Goal: Task Accomplishment & Management: Complete application form

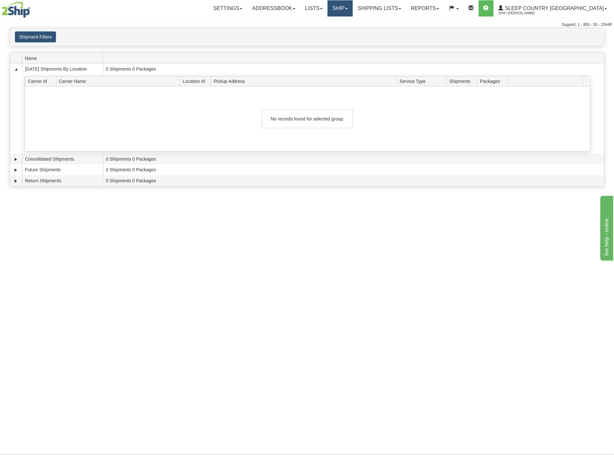
click at [353, 9] on link "Ship" at bounding box center [340, 8] width 25 height 16
click at [352, 34] on link "OnHold / Order Queue" at bounding box center [323, 31] width 59 height 8
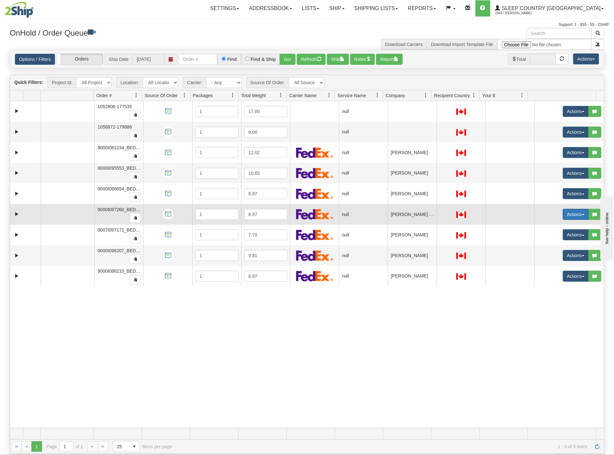
click at [563, 219] on button "Actions" at bounding box center [576, 214] width 26 height 11
click at [540, 229] on span "Open" at bounding box center [547, 226] width 16 height 5
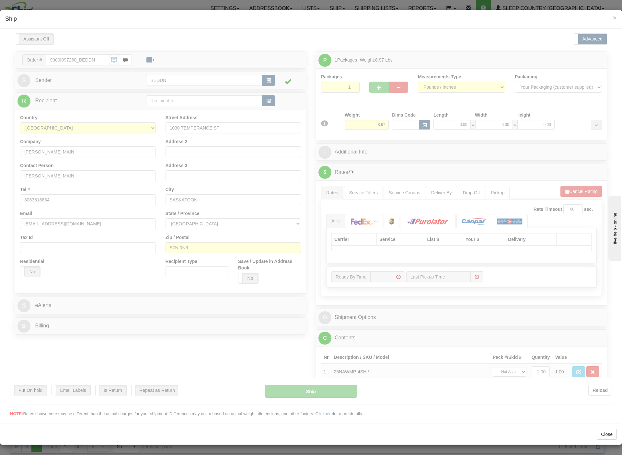
type input "08:50"
type input "16:00"
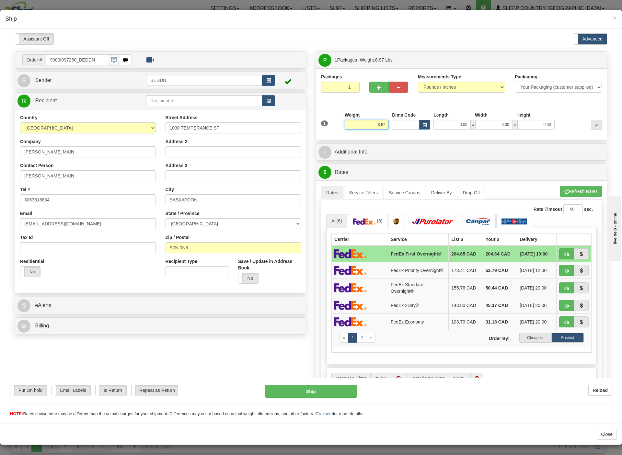
drag, startPoint x: 361, startPoint y: 125, endPoint x: 391, endPoint y: 127, distance: 30.2
click at [391, 127] on div "1 Weight 8.97 Dims Code 0.00" at bounding box center [461, 122] width 284 height 23
type input "4.00"
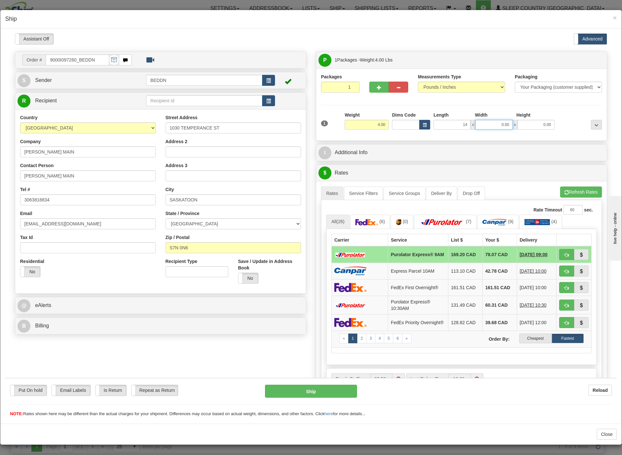
type input "14.00"
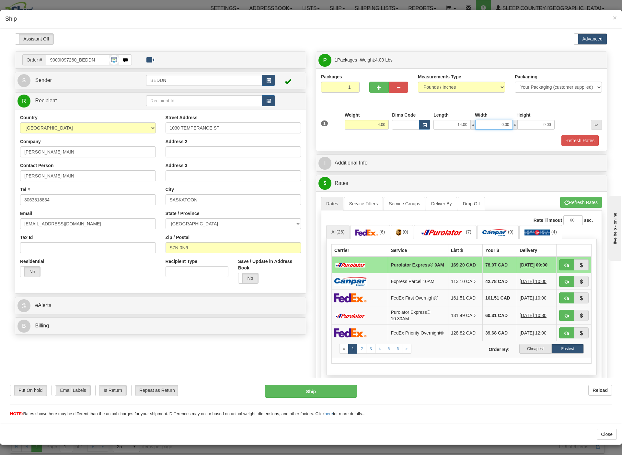
drag, startPoint x: 485, startPoint y: 123, endPoint x: 505, endPoint y: 123, distance: 20.4
click at [505, 123] on div "14.00 x 0.00 x 0.00" at bounding box center [493, 124] width 121 height 10
type input "14.00"
type input "10"
type input "10.00"
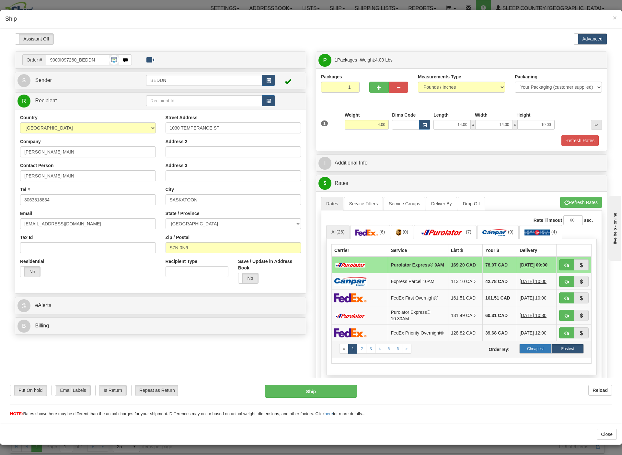
click at [519, 353] on label "Cheapest" at bounding box center [535, 348] width 32 height 10
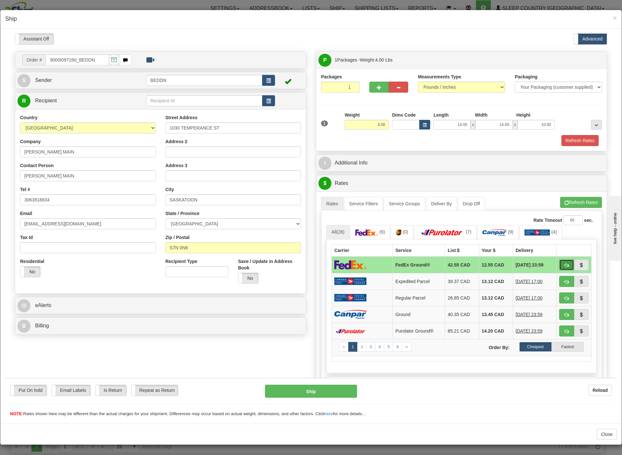
click at [564, 267] on span "button" at bounding box center [566, 265] width 5 height 4
type input "92"
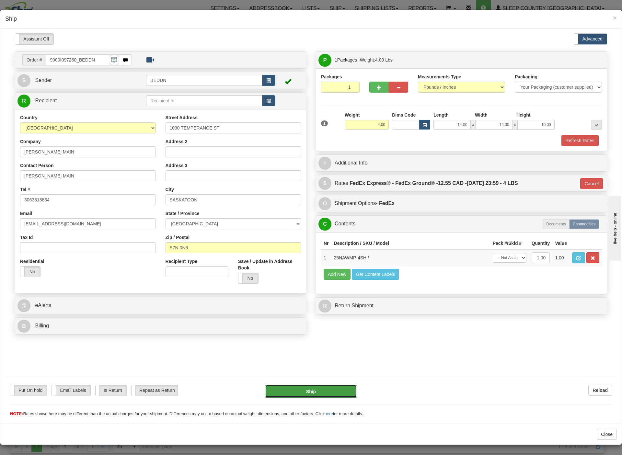
click at [305, 391] on button "Ship" at bounding box center [311, 390] width 92 height 13
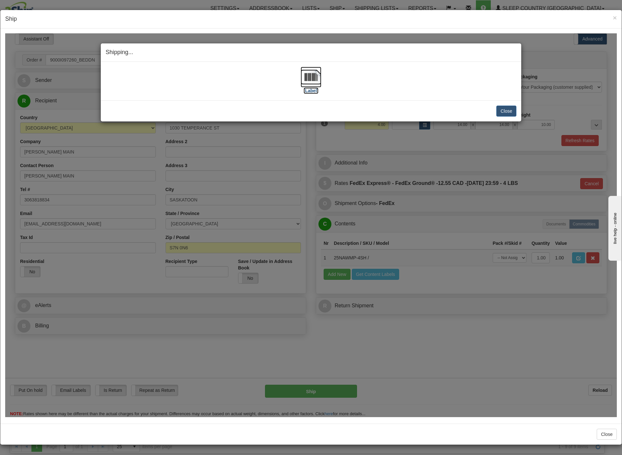
click at [306, 75] on img at bounding box center [310, 76] width 21 height 21
click at [498, 106] on button "Close" at bounding box center [506, 110] width 20 height 11
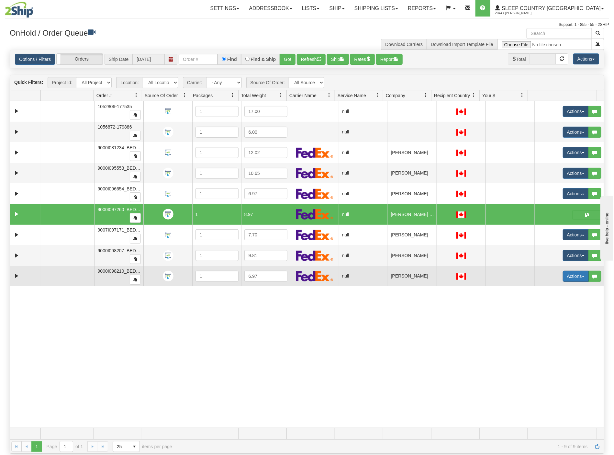
click at [563, 281] on button "Actions" at bounding box center [576, 276] width 26 height 11
click at [543, 291] on span "Open" at bounding box center [547, 288] width 16 height 5
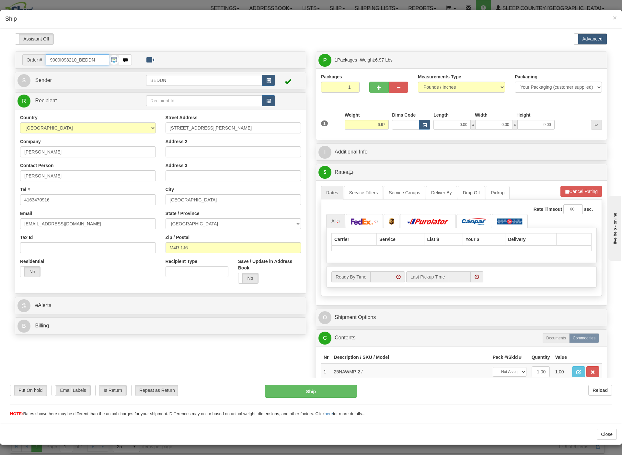
type input "08:52"
type input "16:00"
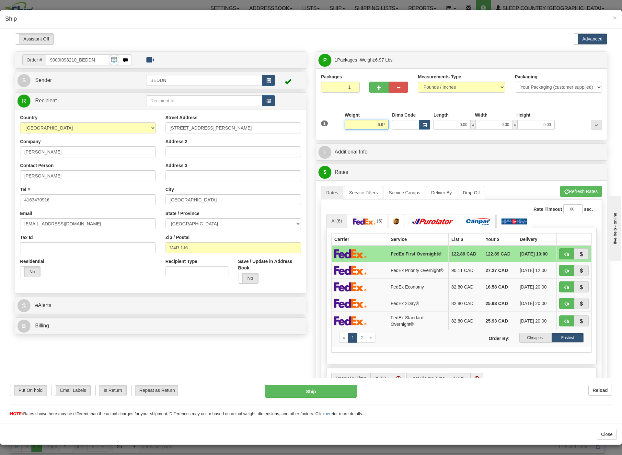
drag, startPoint x: 361, startPoint y: 123, endPoint x: 384, endPoint y: 129, distance: 24.3
click at [384, 129] on div "1 Weight 6.97 Dims Code 0.00" at bounding box center [461, 122] width 284 height 23
type input "4.00"
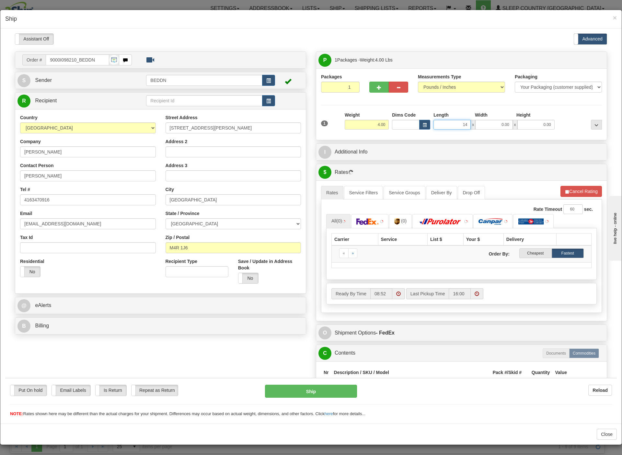
type input "14"
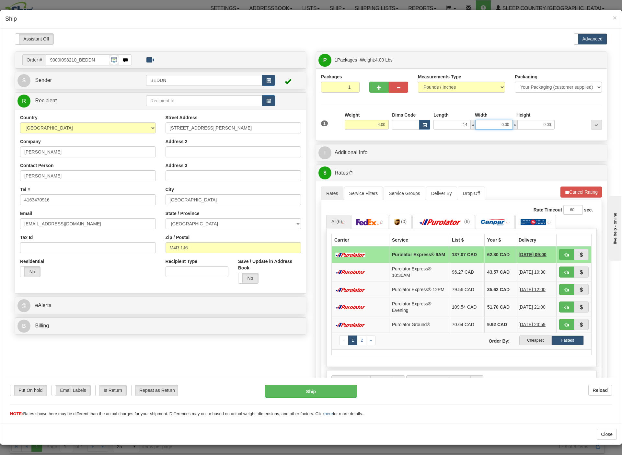
type input "1"
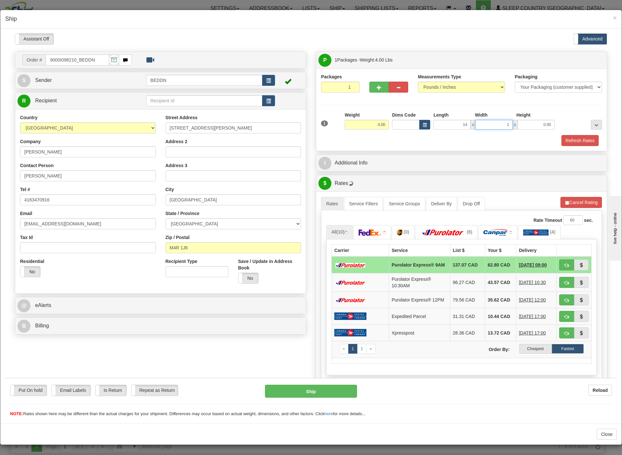
type input "14.00"
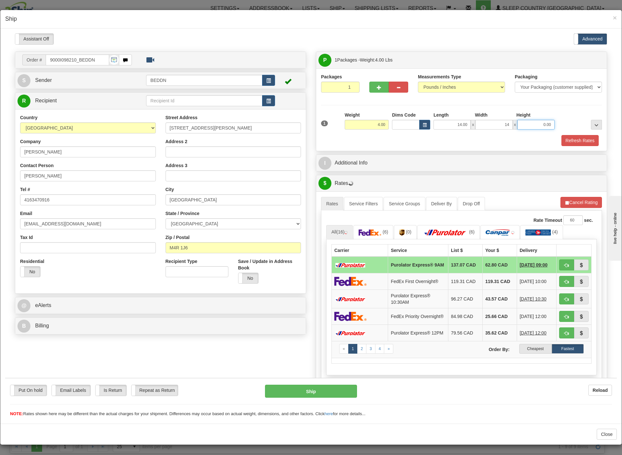
type input "14.00"
type input "10.00"
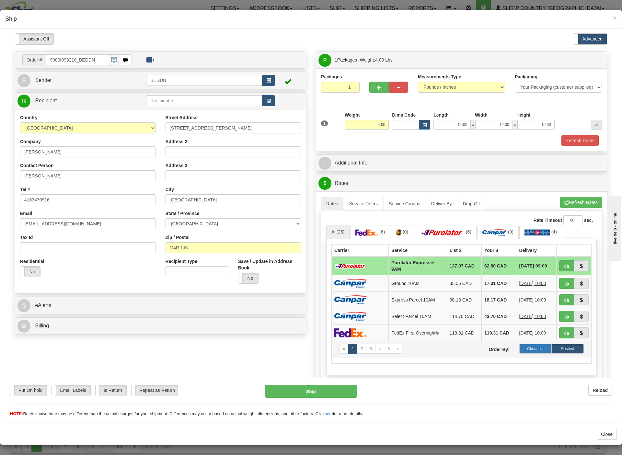
click at [519, 353] on label "Cheapest" at bounding box center [535, 348] width 32 height 10
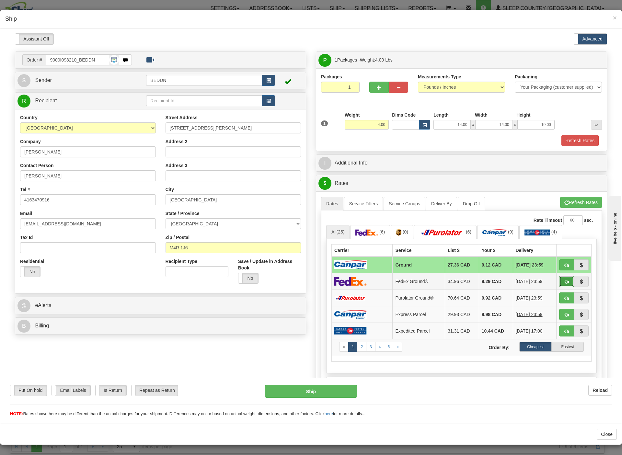
click at [559, 283] on button "button" at bounding box center [566, 280] width 15 height 11
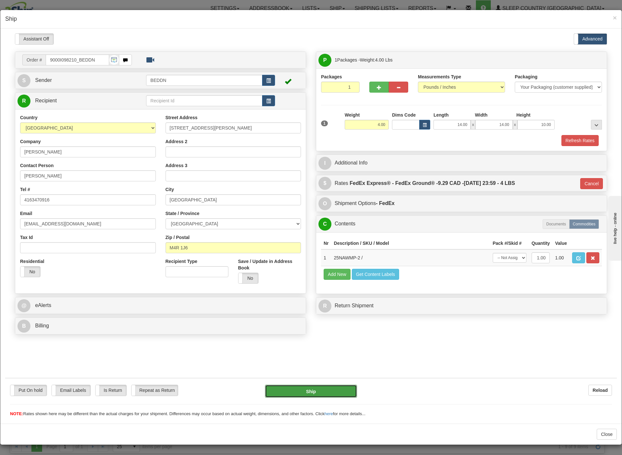
click at [293, 388] on button "Ship" at bounding box center [311, 390] width 92 height 13
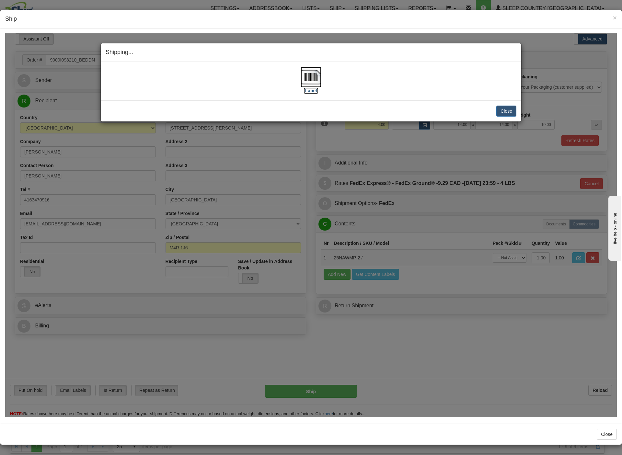
click at [307, 75] on img at bounding box center [310, 76] width 21 height 21
click at [497, 107] on button "Close" at bounding box center [506, 110] width 20 height 11
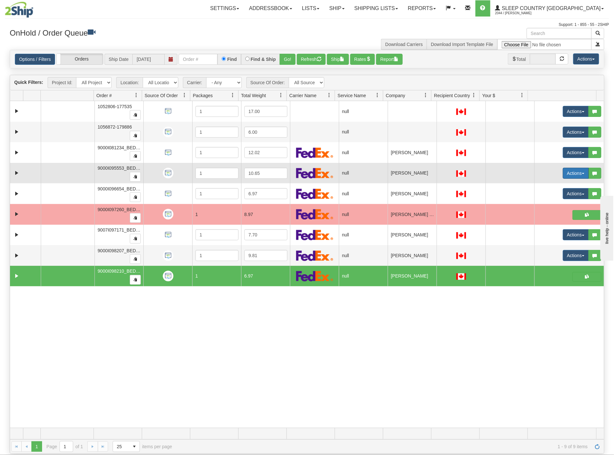
click at [566, 176] on button "Actions" at bounding box center [576, 173] width 26 height 11
click at [545, 187] on span "Open" at bounding box center [547, 185] width 16 height 5
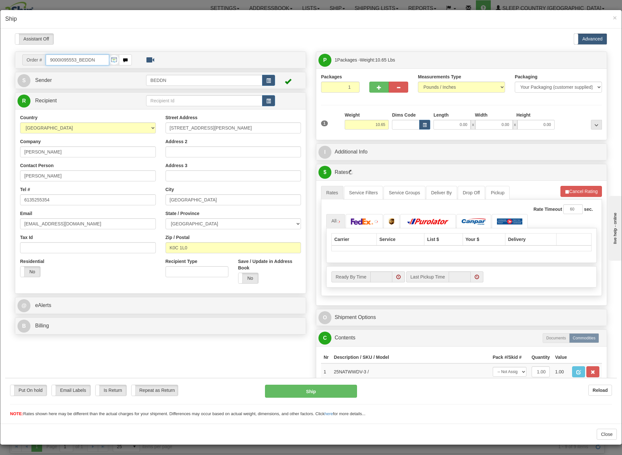
type input "08:53"
type input "16:00"
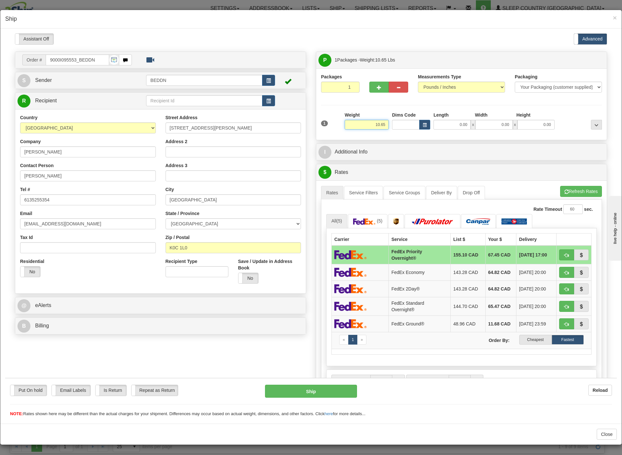
drag, startPoint x: 363, startPoint y: 124, endPoint x: 383, endPoint y: 126, distance: 20.5
click at [383, 126] on div "1 Weight 10.65 Dims Code x x" at bounding box center [461, 122] width 284 height 23
type input "5.00"
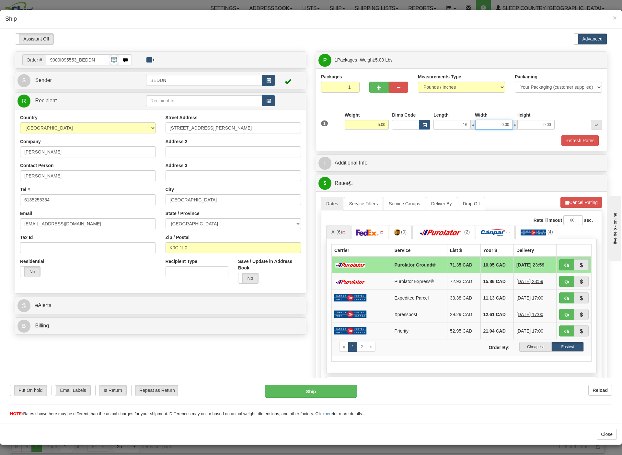
type input "16.00"
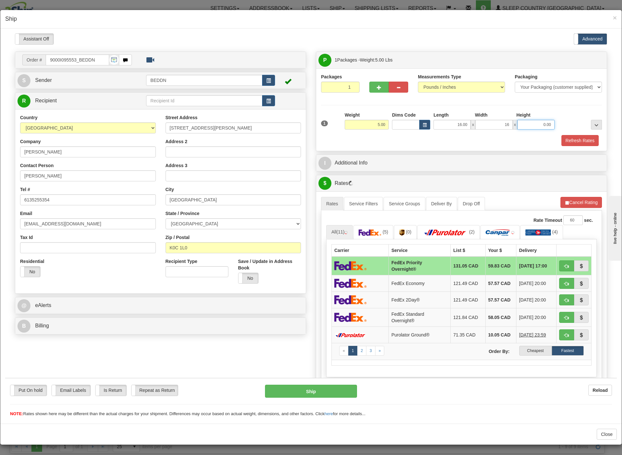
type input "16.00"
type input "10"
type input "10.00"
click at [519, 355] on label "Cheapest" at bounding box center [535, 350] width 32 height 10
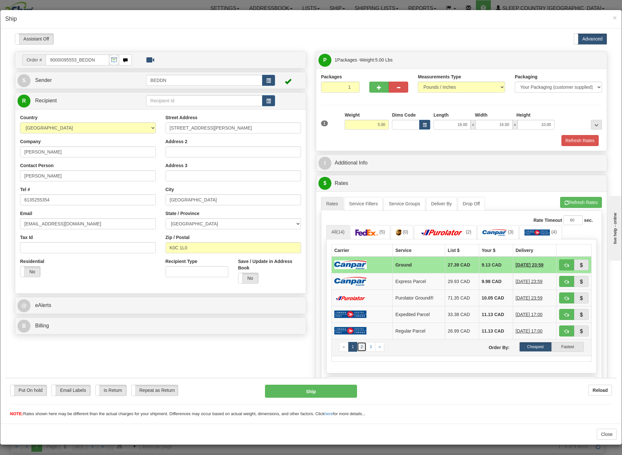
click at [357, 351] on link "2" at bounding box center [361, 347] width 9 height 10
click at [564, 266] on span "button" at bounding box center [566, 265] width 5 height 4
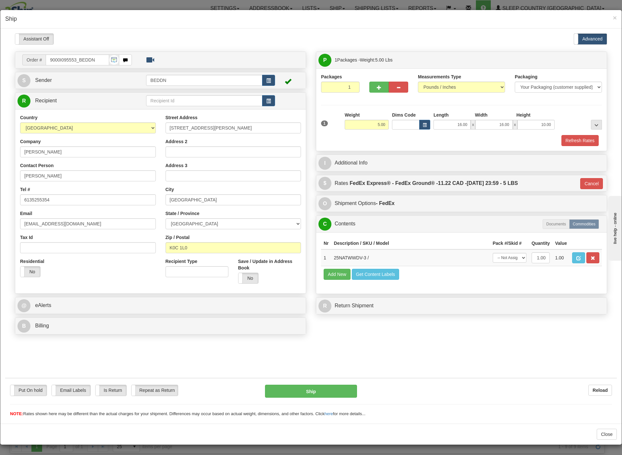
type input "92"
click at [300, 390] on button "Ship" at bounding box center [311, 390] width 92 height 13
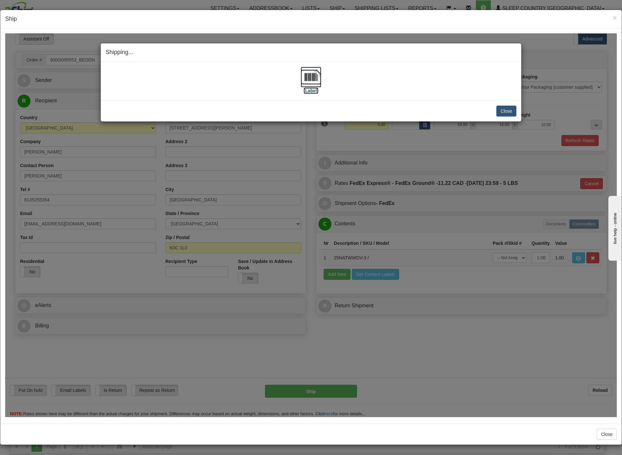
click at [308, 77] on img at bounding box center [310, 76] width 21 height 21
click at [311, 77] on img at bounding box center [310, 76] width 21 height 21
click at [505, 110] on button "Close" at bounding box center [506, 110] width 20 height 11
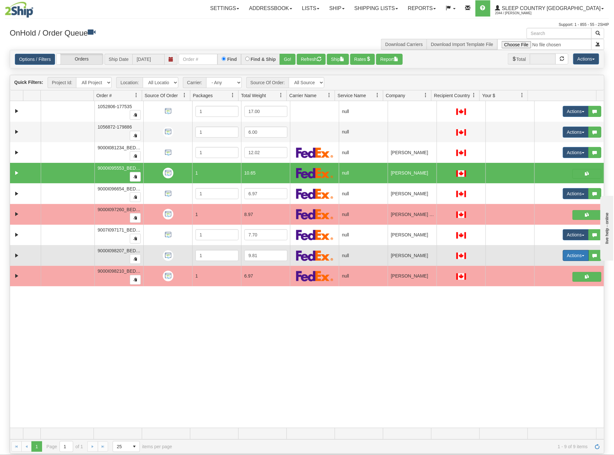
click at [563, 256] on button "Actions" at bounding box center [576, 255] width 26 height 11
click at [542, 269] on span "Open" at bounding box center [547, 267] width 16 height 5
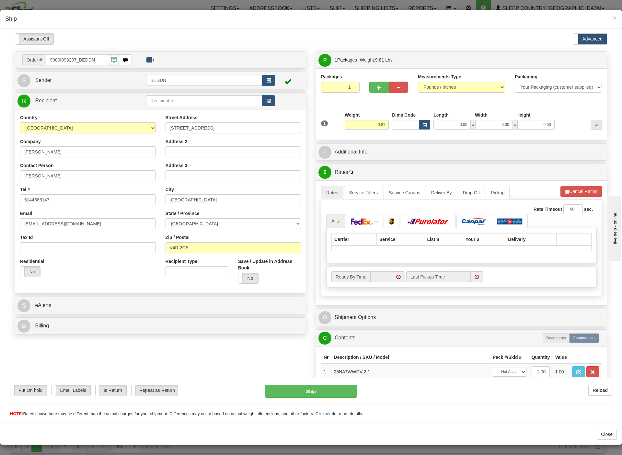
type input "08:54"
type input "16:00"
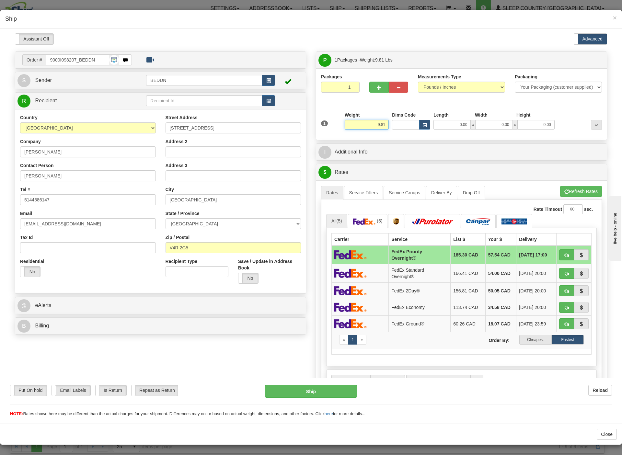
click at [380, 125] on div "1 Weight 9.81 Dims Code 0.00" at bounding box center [461, 122] width 284 height 23
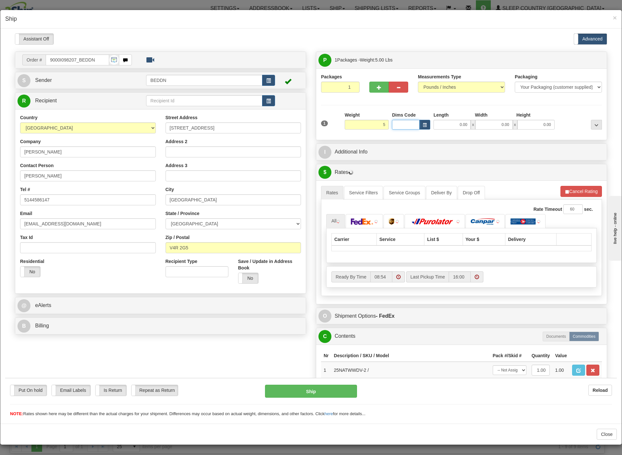
type input "5.00"
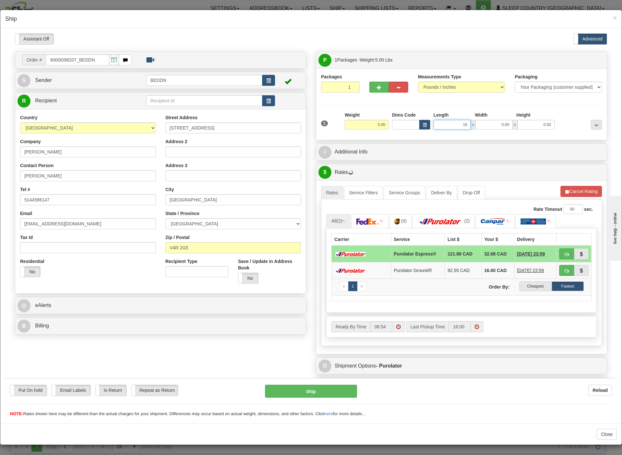
type input "16"
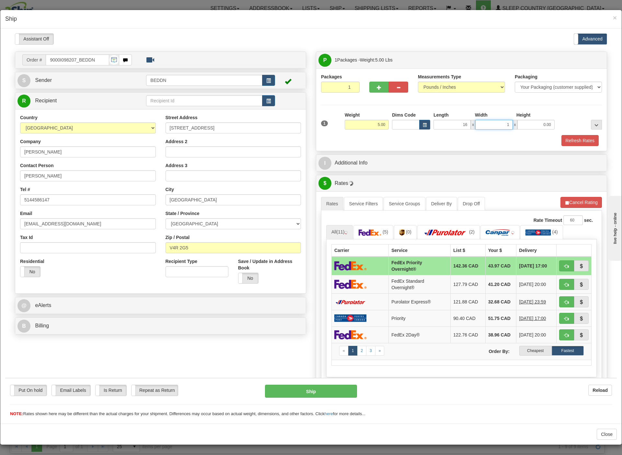
type input "16"
type input "16.00"
type input "10.00"
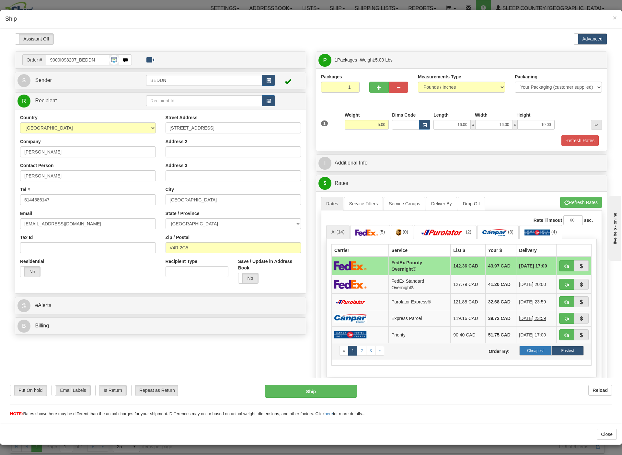
click at [519, 354] on label "Cheapest" at bounding box center [535, 350] width 32 height 10
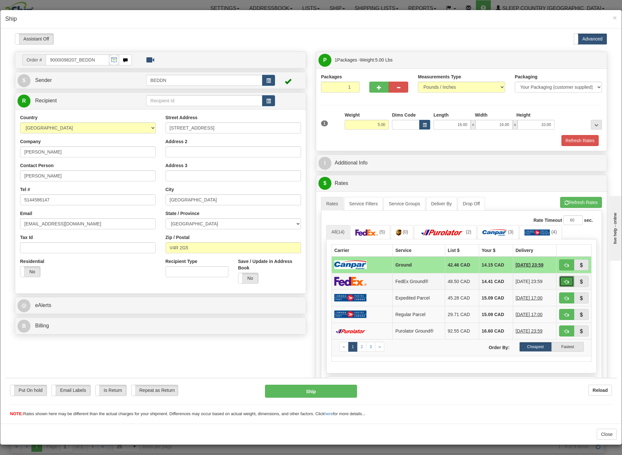
click at [564, 284] on span "button" at bounding box center [566, 281] width 5 height 4
type input "92"
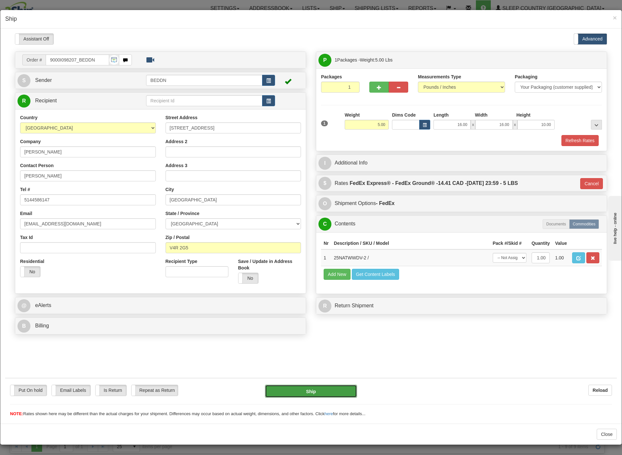
click at [328, 389] on button "Ship" at bounding box center [311, 390] width 92 height 13
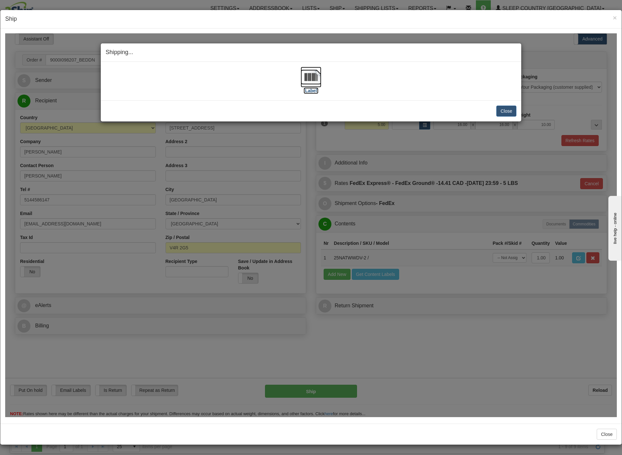
click at [306, 76] on img at bounding box center [310, 76] width 21 height 21
click at [498, 110] on button "Close" at bounding box center [506, 110] width 20 height 11
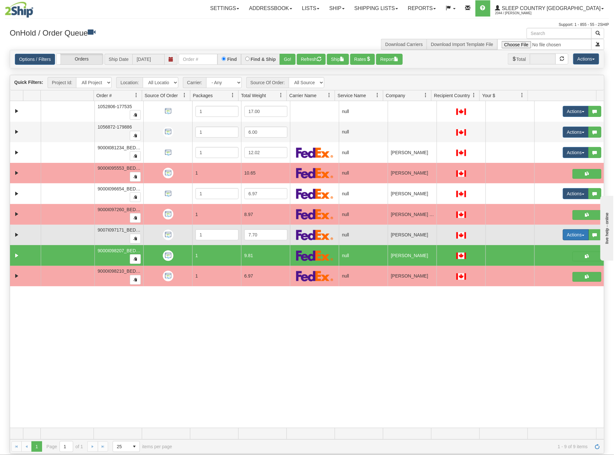
click at [563, 240] on button "Actions" at bounding box center [576, 234] width 26 height 11
click at [544, 250] on span "Open" at bounding box center [547, 246] width 16 height 5
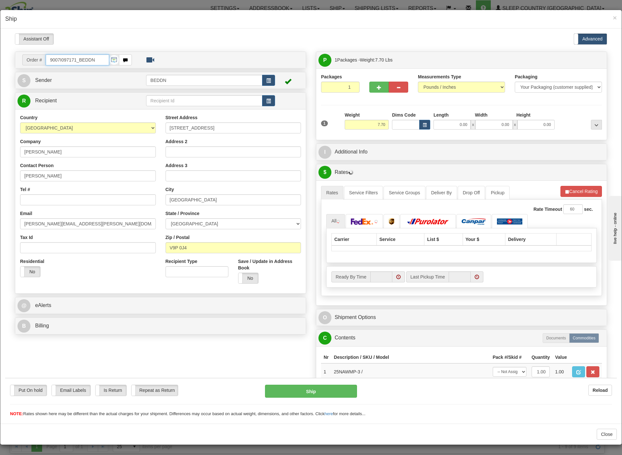
type input "08:55"
type input "16:00"
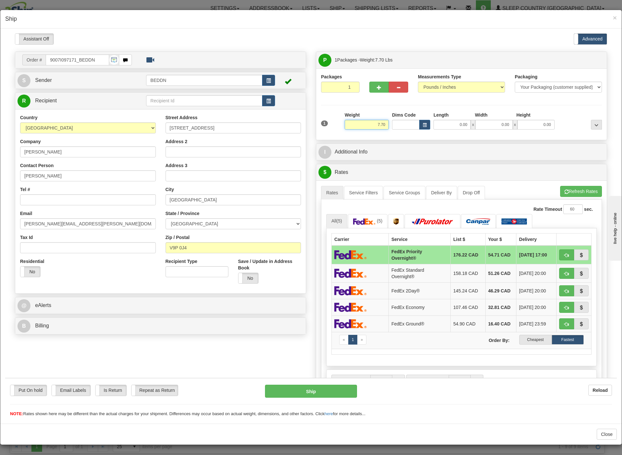
drag, startPoint x: 360, startPoint y: 125, endPoint x: 364, endPoint y: 125, distance: 4.2
click at [364, 125] on input "7.70" at bounding box center [366, 124] width 44 height 10
drag, startPoint x: 364, startPoint y: 125, endPoint x: 394, endPoint y: 125, distance: 29.8
click at [394, 125] on div "1 Weight 7.70 Dims Code 0.00" at bounding box center [461, 122] width 284 height 23
type input "4.00"
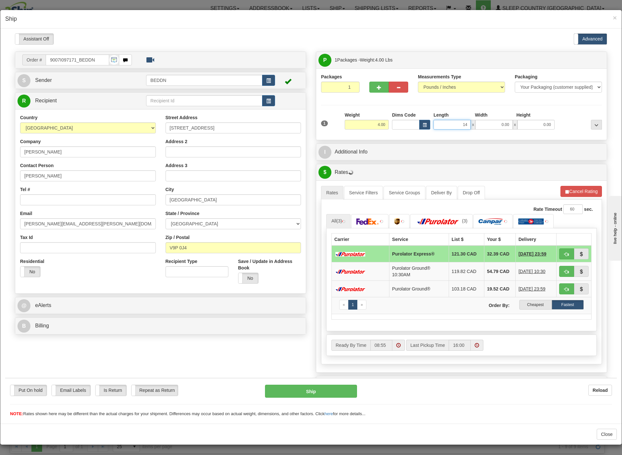
type input "14"
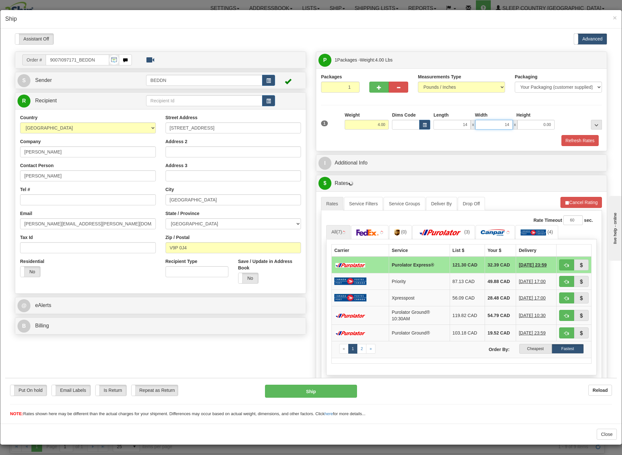
type input "14.00"
type input "14"
type input "1"
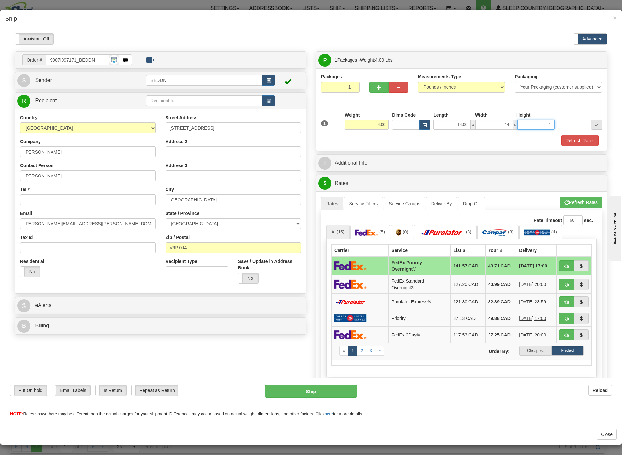
type input "14.00"
type input "10.00"
click at [519, 354] on label "Cheapest" at bounding box center [535, 350] width 32 height 10
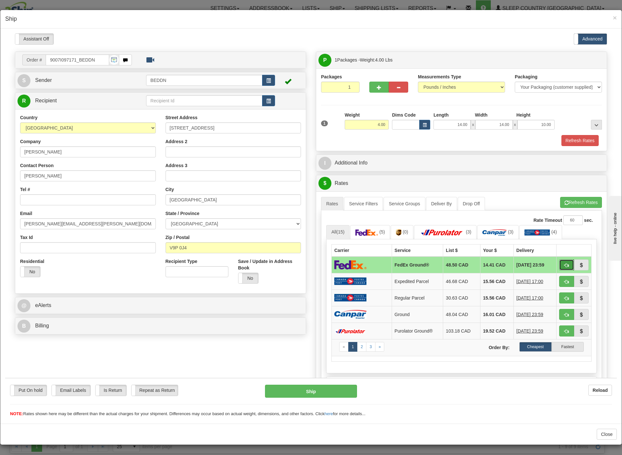
click at [564, 264] on span "button" at bounding box center [566, 265] width 5 height 4
type input "92"
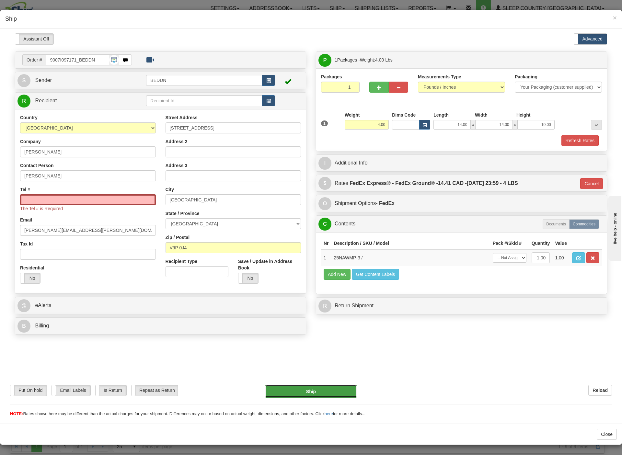
click at [302, 390] on button "Ship" at bounding box center [311, 390] width 92 height 13
click at [60, 199] on input "Tel #" at bounding box center [88, 199] width 136 height 11
click at [612, 19] on span "×" at bounding box center [614, 17] width 4 height 7
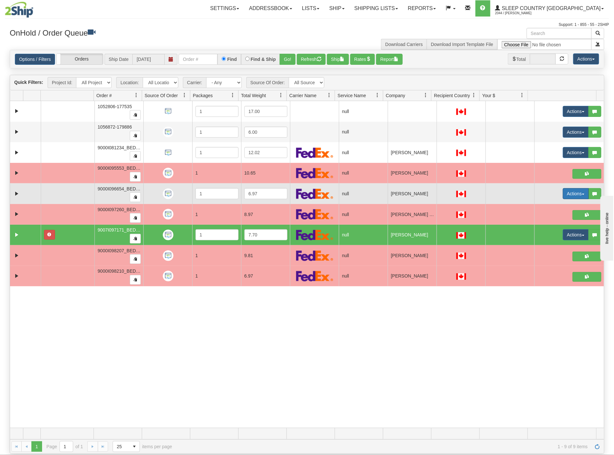
click at [567, 198] on button "Actions" at bounding box center [576, 193] width 26 height 11
click at [545, 208] on span "Open" at bounding box center [547, 205] width 16 height 5
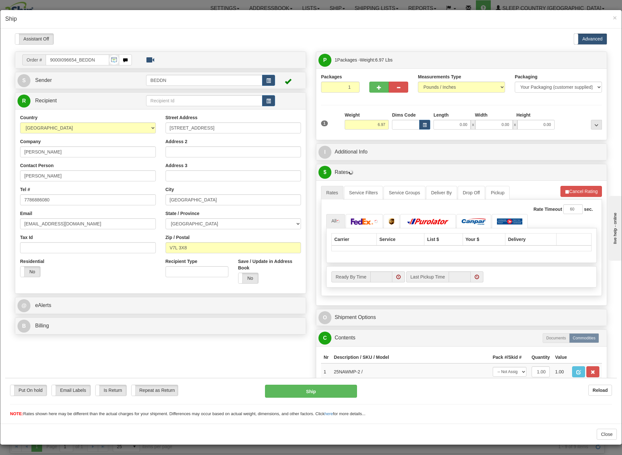
type input "08:57"
type input "16:00"
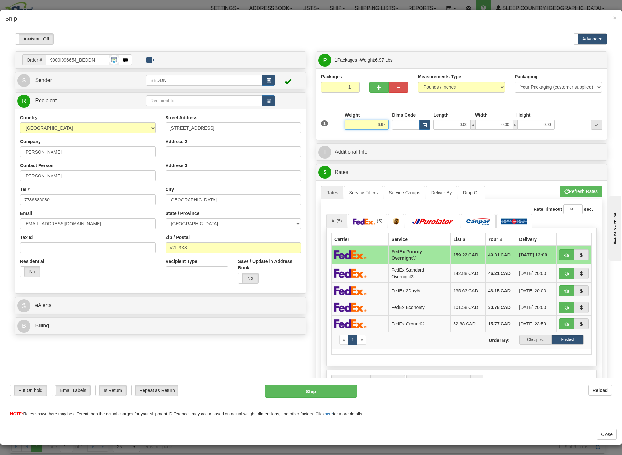
drag, startPoint x: 360, startPoint y: 125, endPoint x: 394, endPoint y: 124, distance: 33.7
click at [394, 124] on div "1 Weight 6.97 Dims Code 0.00" at bounding box center [461, 122] width 284 height 23
type input "4.00"
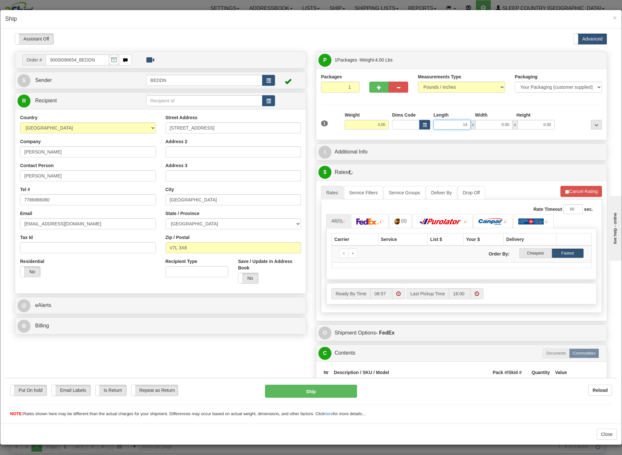
type input "14"
type input "1"
type input "14.00"
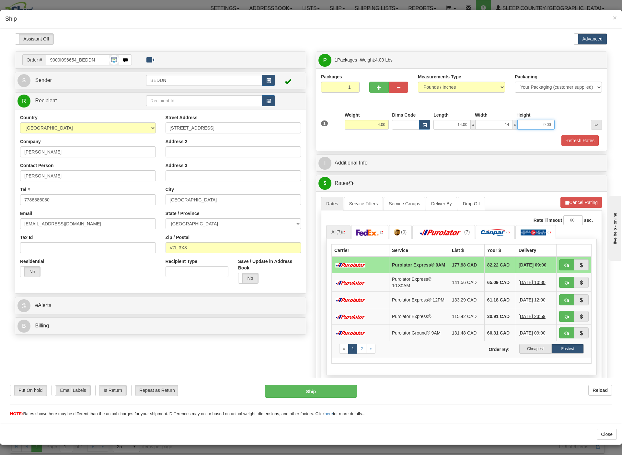
type input "14.00"
type input "10.00"
click at [519, 353] on label "Cheapest" at bounding box center [535, 348] width 32 height 10
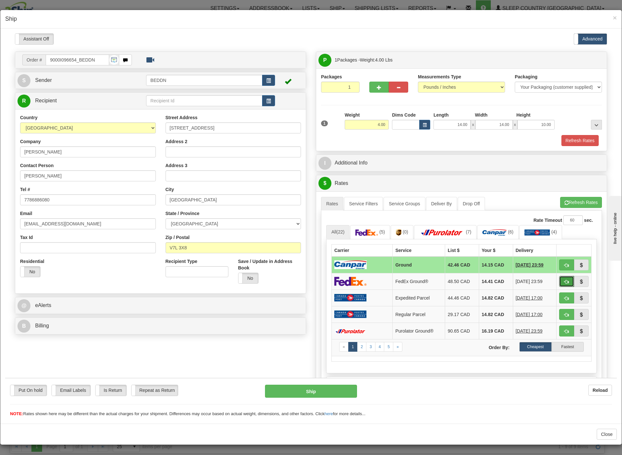
click at [564, 282] on span "button" at bounding box center [566, 281] width 5 height 4
type input "92"
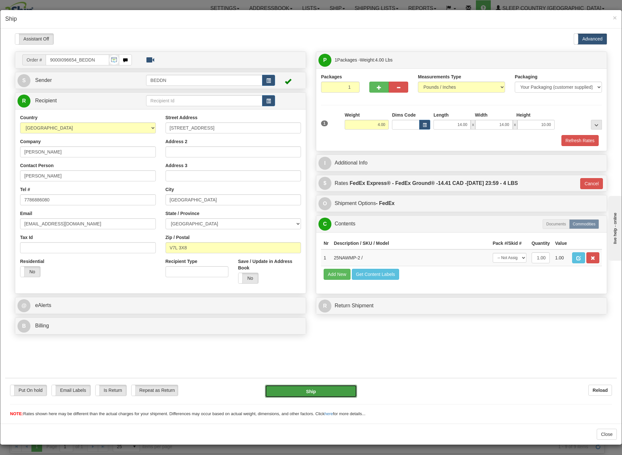
click at [316, 393] on button "Ship" at bounding box center [311, 390] width 92 height 13
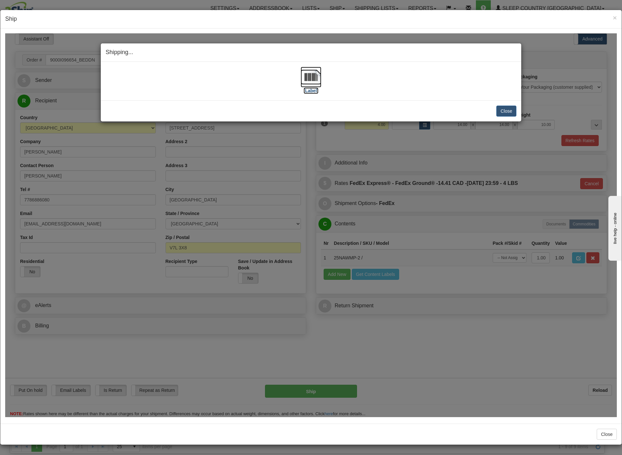
click at [306, 85] on img at bounding box center [310, 76] width 21 height 21
click at [503, 105] on div "Close Cancel Cancel Shipment and Quit Pickup Quit Pickup ONLY" at bounding box center [311, 110] width 420 height 21
click at [500, 110] on button "Close" at bounding box center [506, 110] width 20 height 11
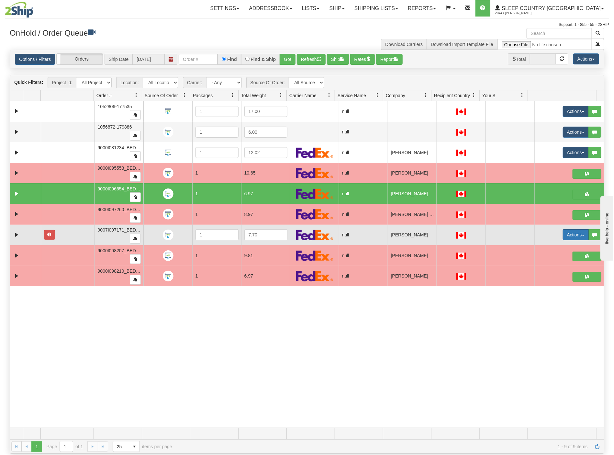
click at [563, 239] on button "Actions" at bounding box center [576, 234] width 26 height 11
click at [543, 250] on span "Open" at bounding box center [547, 246] width 16 height 5
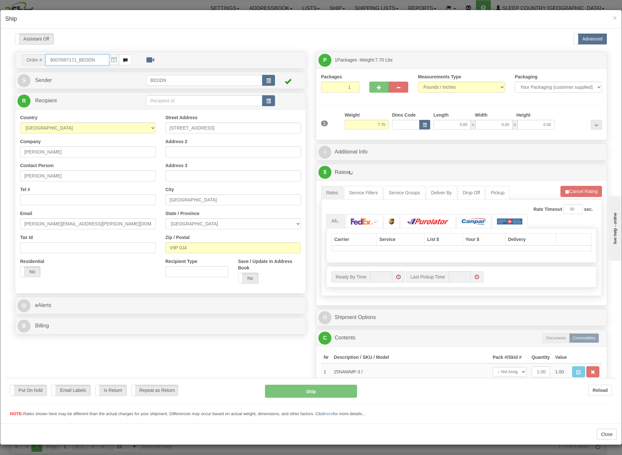
type input "09:12"
type input "16:00"
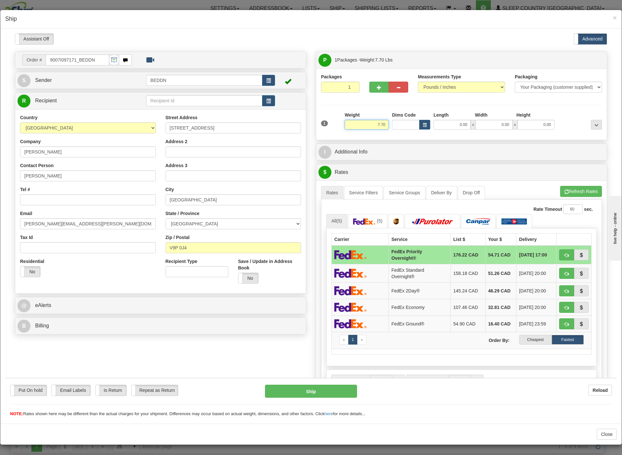
drag, startPoint x: 365, startPoint y: 123, endPoint x: 390, endPoint y: 129, distance: 25.2
click at [390, 129] on div "1 Weight 7.70 Dims Code 0.00" at bounding box center [461, 122] width 284 height 23
type input "4.00"
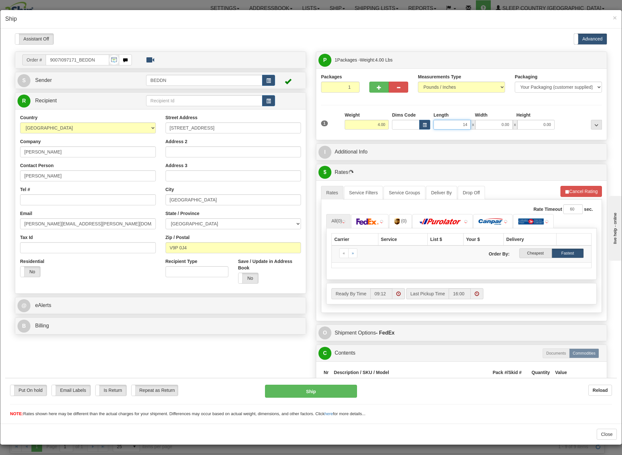
type input "14"
type input "1"
type input "14.00"
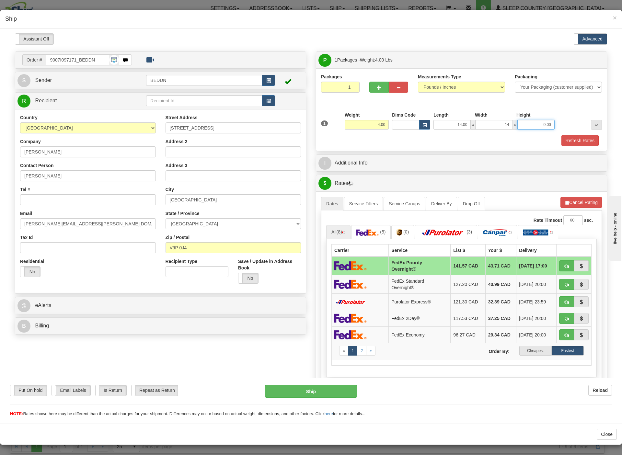
type input "14.00"
type input "10"
type input "10.00"
click at [520, 352] on label "Cheapest" at bounding box center [535, 350] width 32 height 10
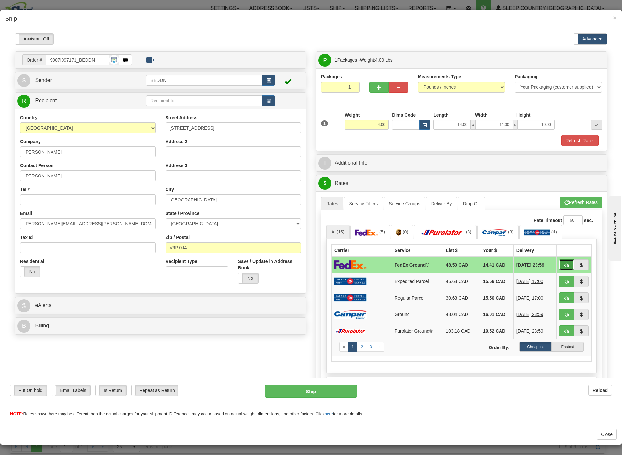
click at [559, 270] on button "button" at bounding box center [566, 264] width 15 height 11
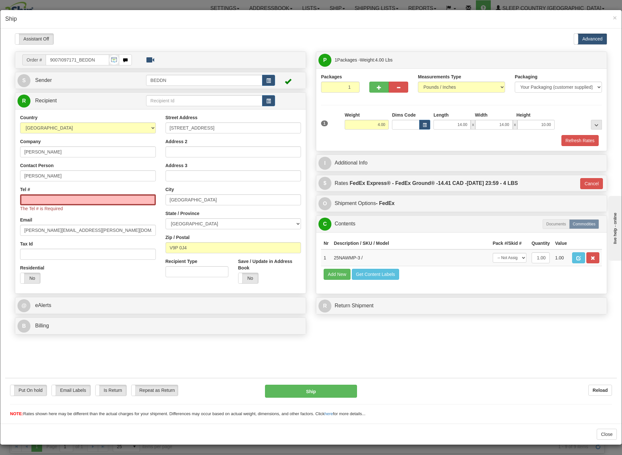
type input "92"
click at [63, 205] on input "Tel #" at bounding box center [88, 199] width 136 height 11
paste input "403-360-1262"
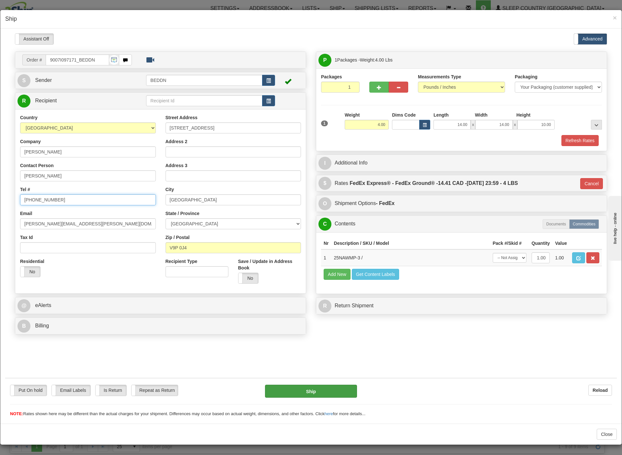
type input "403-360-1262"
click at [296, 391] on button "Ship" at bounding box center [311, 390] width 92 height 13
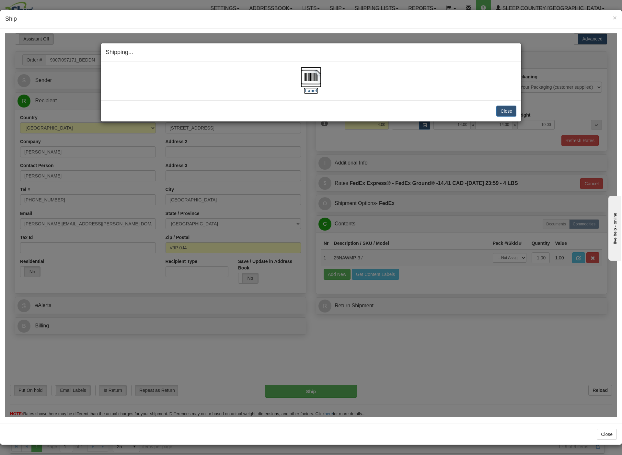
click at [310, 73] on img at bounding box center [310, 76] width 21 height 21
